Goal: Information Seeking & Learning: Understand process/instructions

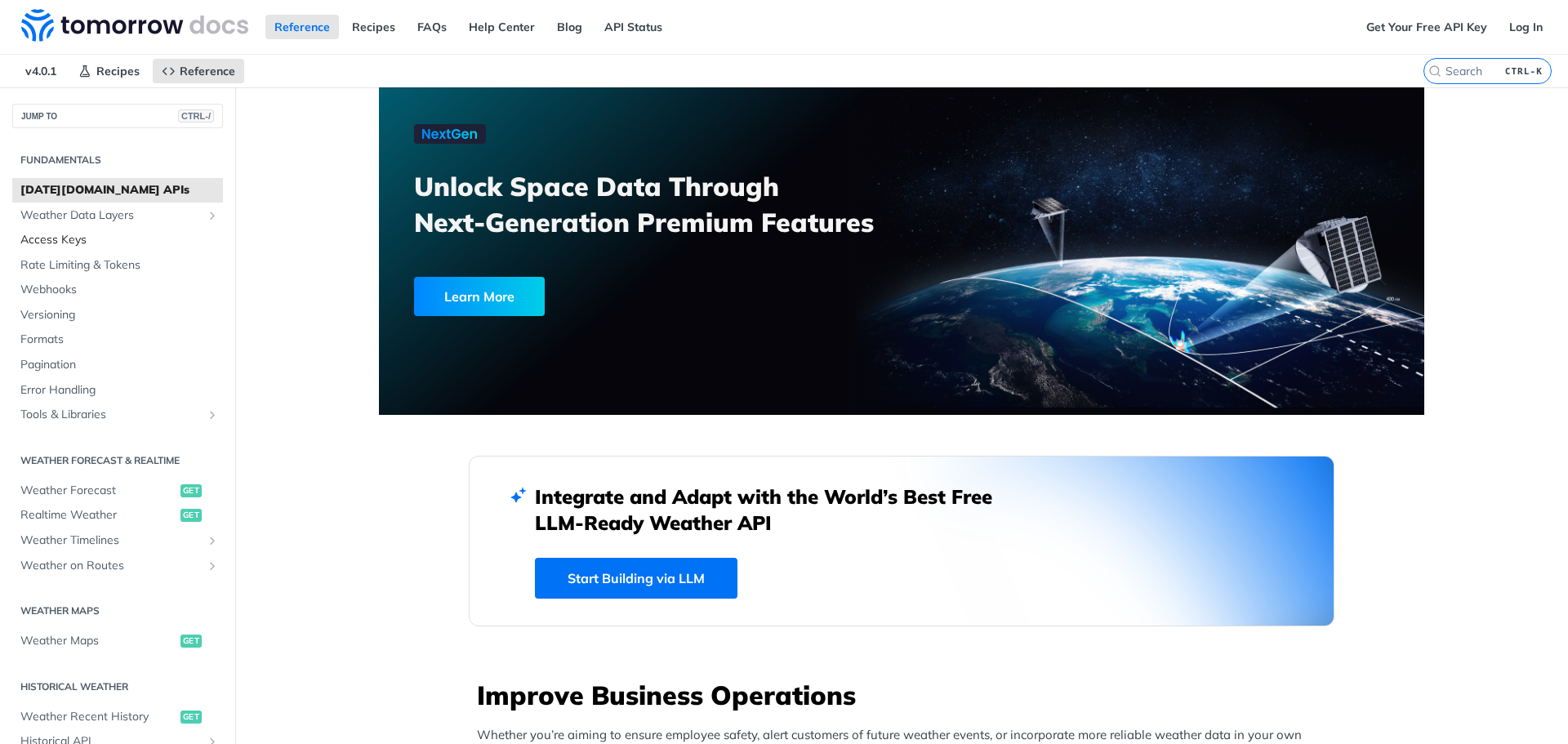
click at [84, 241] on span "Access Keys" at bounding box center [120, 240] width 198 height 16
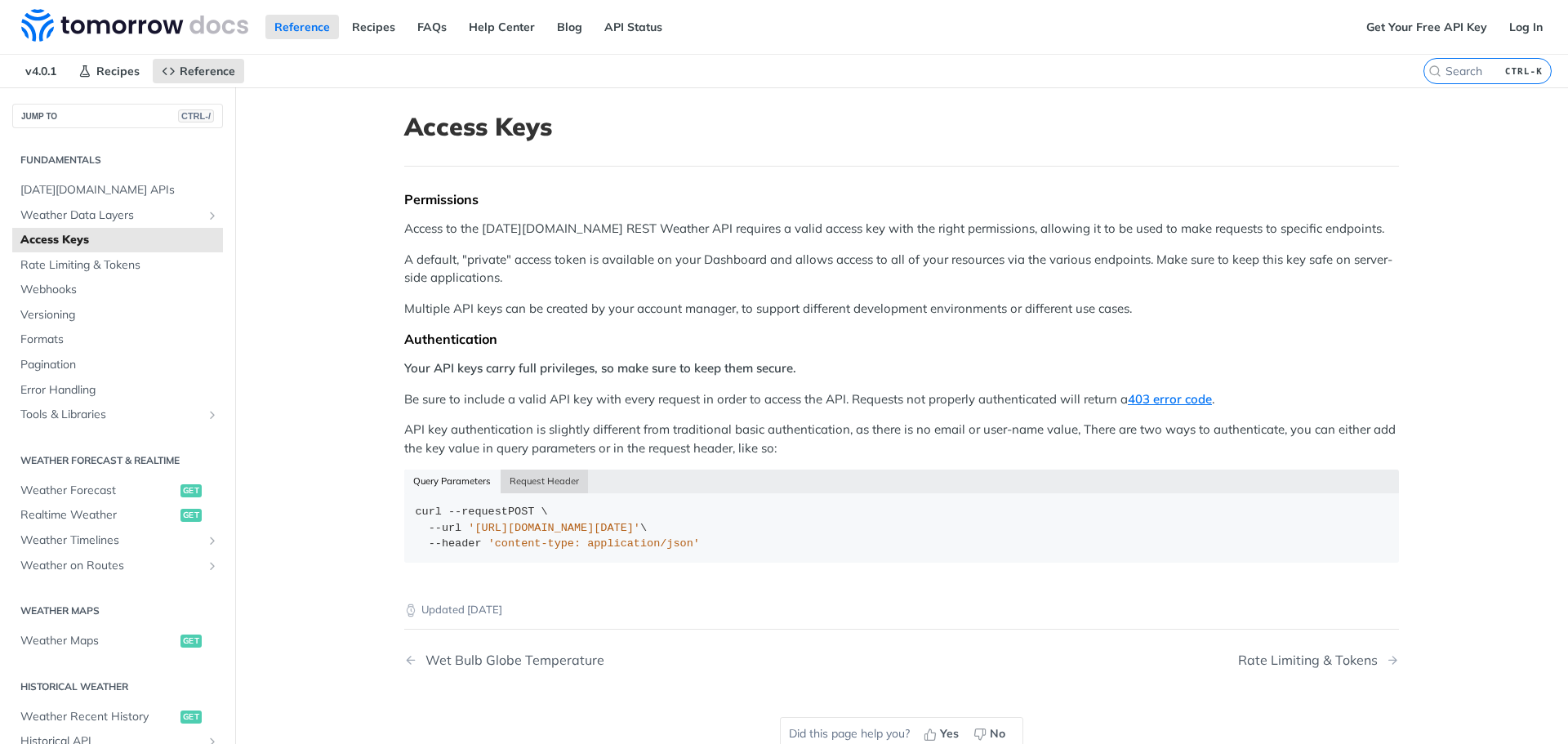
click at [536, 475] on button "Request Header" at bounding box center [545, 481] width 89 height 23
